Goal: Information Seeking & Learning: Learn about a topic

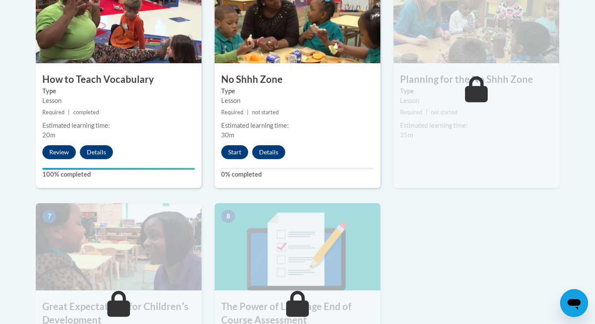
scroll to position [572, 0]
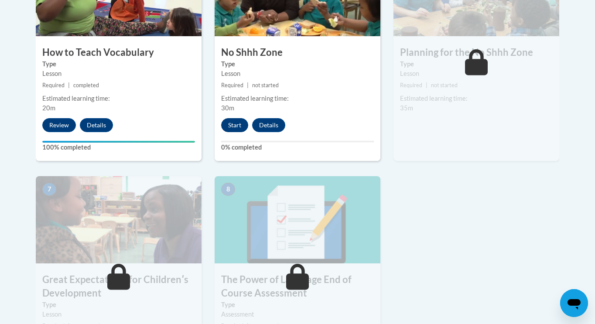
click at [235, 127] on button "Start" at bounding box center [234, 125] width 27 height 14
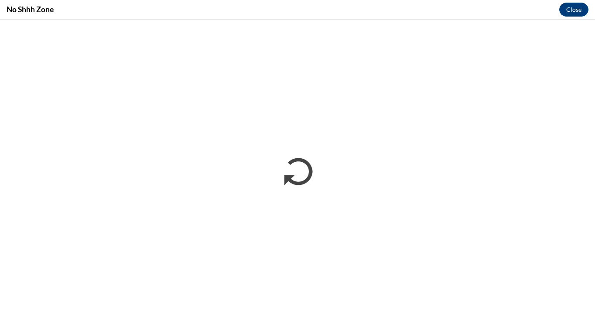
scroll to position [0, 0]
